Goal: Task Accomplishment & Management: Use online tool/utility

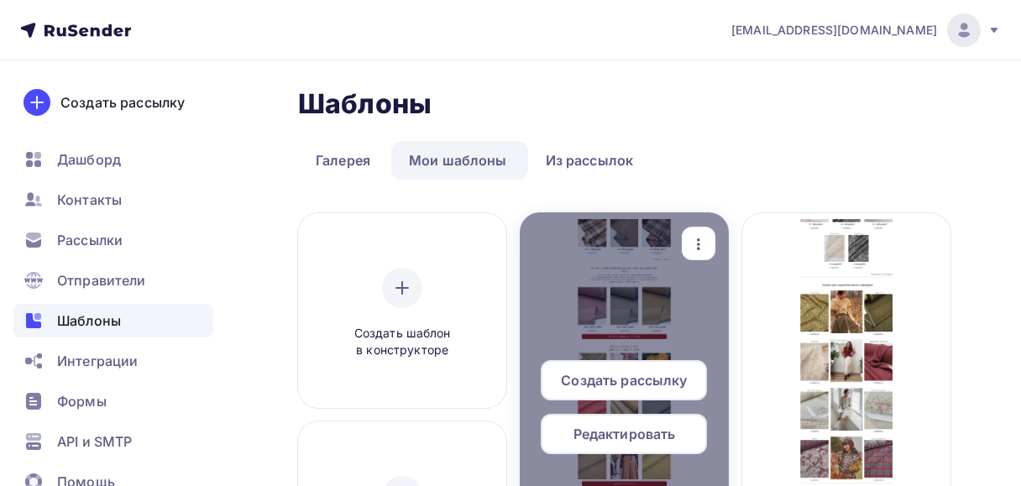
scroll to position [67, 0]
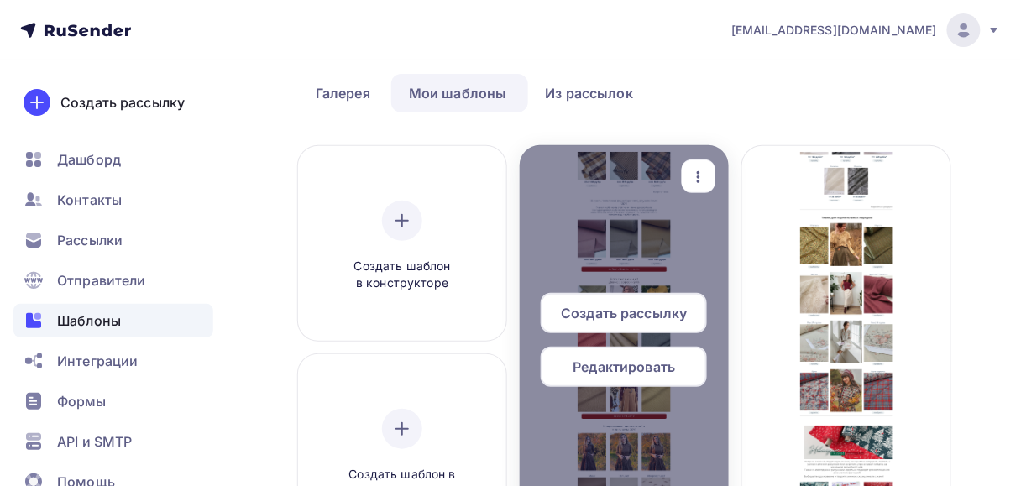
click at [594, 367] on span "Редактировать" at bounding box center [624, 367] width 102 height 20
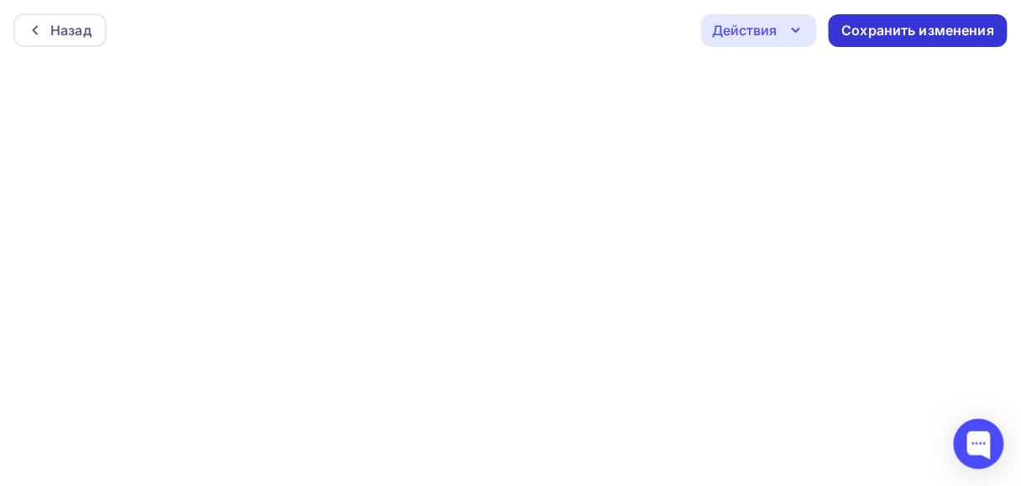
click at [886, 33] on div "Сохранить изменения" at bounding box center [918, 30] width 153 height 19
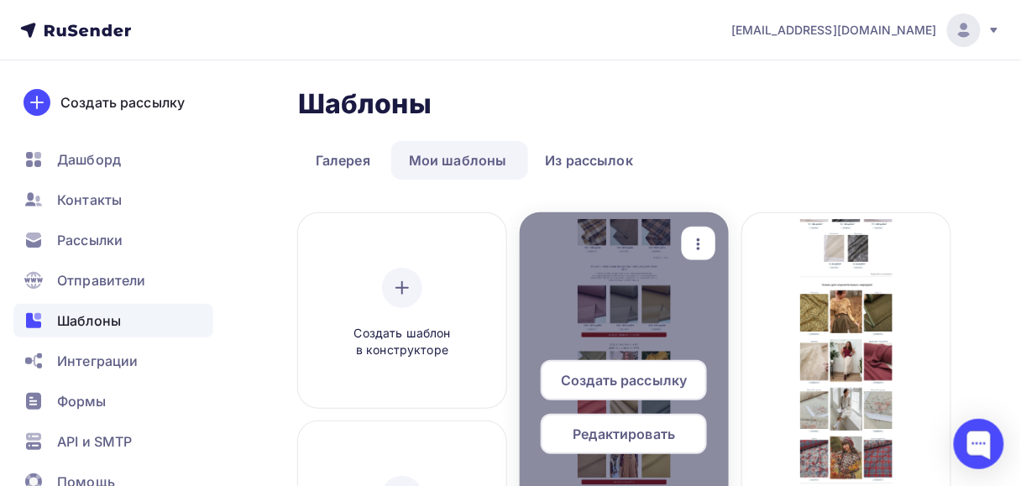
click at [646, 424] on span "Редактировать" at bounding box center [624, 434] width 102 height 20
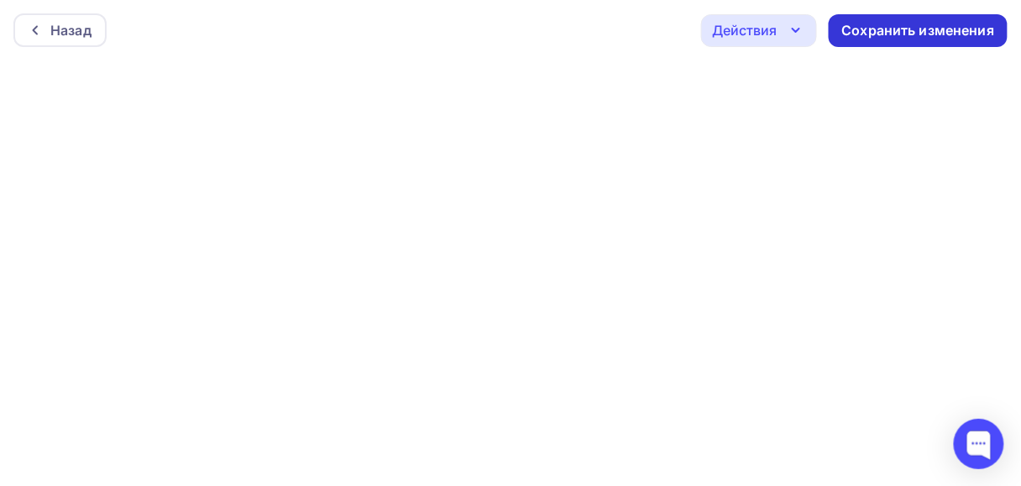
click at [917, 22] on div "Сохранить изменения" at bounding box center [918, 30] width 153 height 19
